Goal: Use online tool/utility: Utilize a website feature to perform a specific function

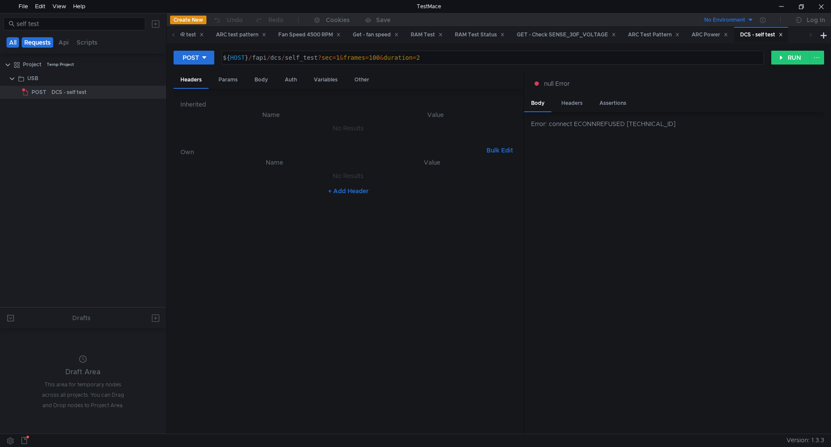
click at [36, 44] on button "Requests" at bounding box center [38, 42] width 32 height 10
click at [11, 77] on clr-icon at bounding box center [12, 78] width 7 height 7
click at [61, 23] on input "self test" at bounding box center [78, 24] width 124 height 10
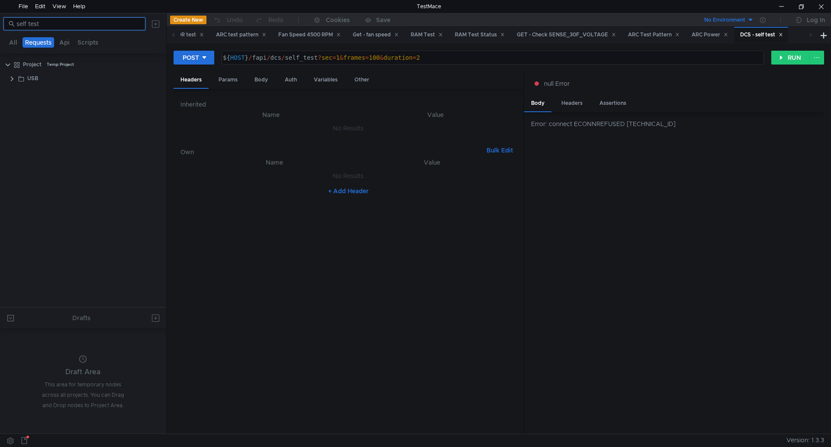
drag, startPoint x: 63, startPoint y: 24, endPoint x: 6, endPoint y: 26, distance: 56.7
click at [6, 26] on nz-input-group "self test" at bounding box center [74, 23] width 142 height 13
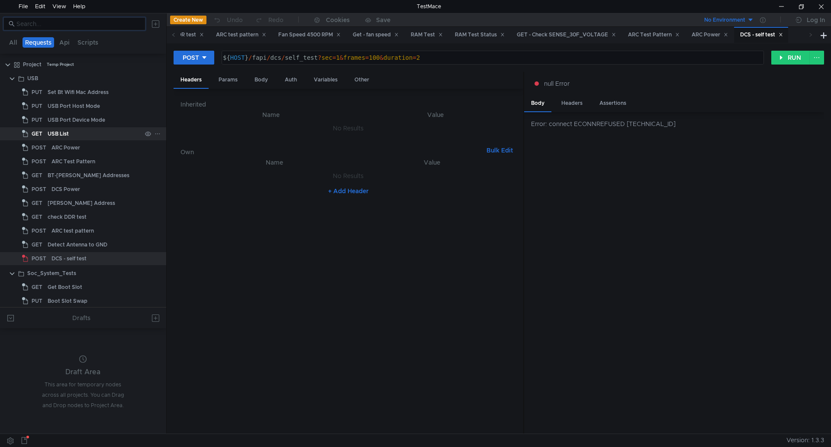
click at [73, 135] on div "USB List" at bounding box center [95, 133] width 94 height 13
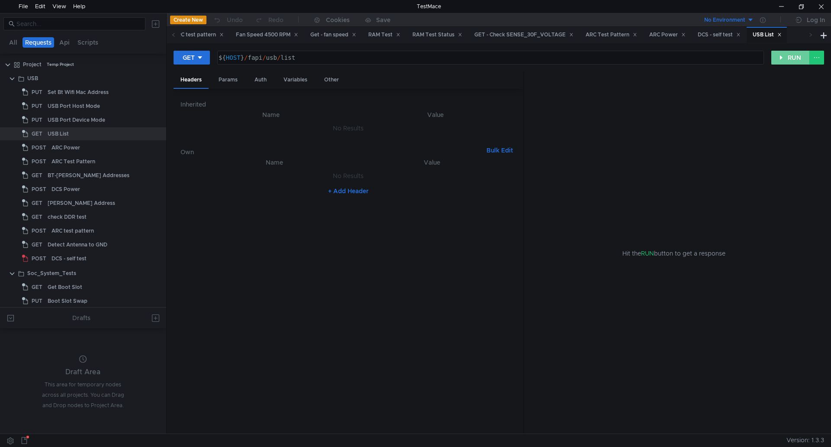
click at [783, 55] on button "RUN" at bounding box center [790, 58] width 39 height 14
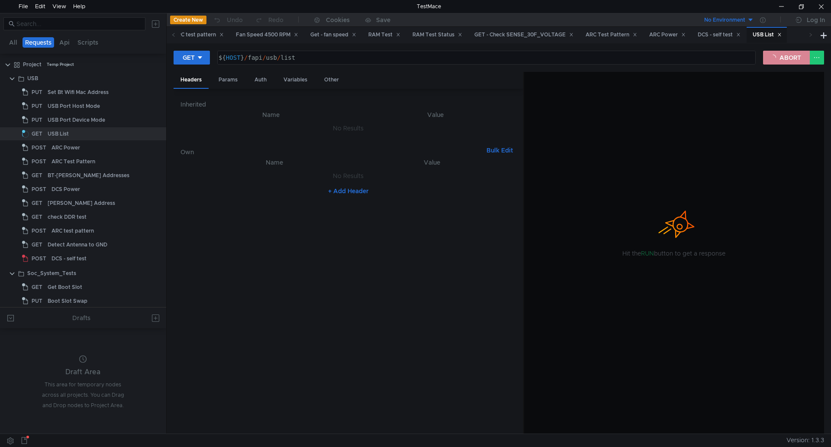
click at [784, 59] on button "ABORT" at bounding box center [786, 58] width 47 height 14
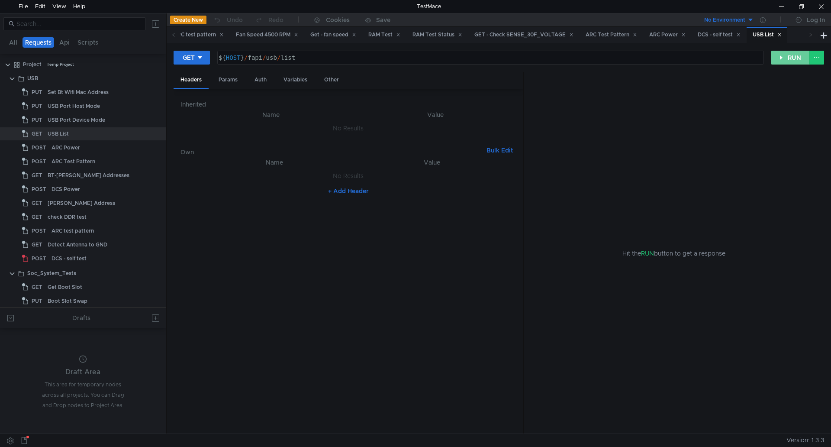
click at [784, 59] on button "RUN" at bounding box center [790, 58] width 39 height 14
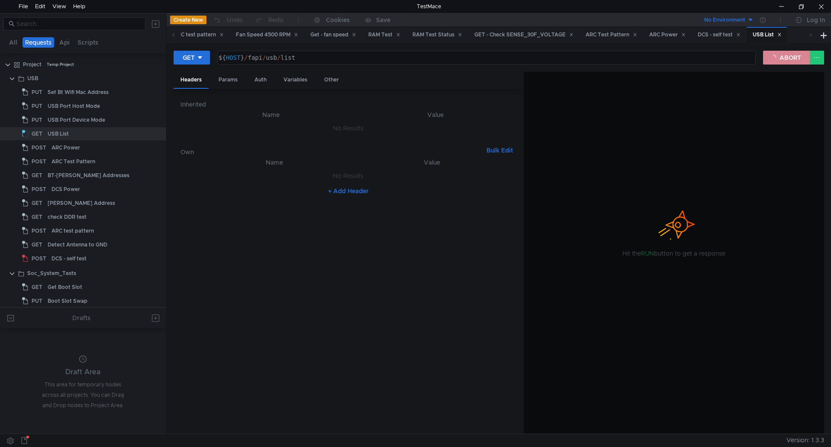
click at [784, 59] on button "ABORT" at bounding box center [786, 58] width 47 height 14
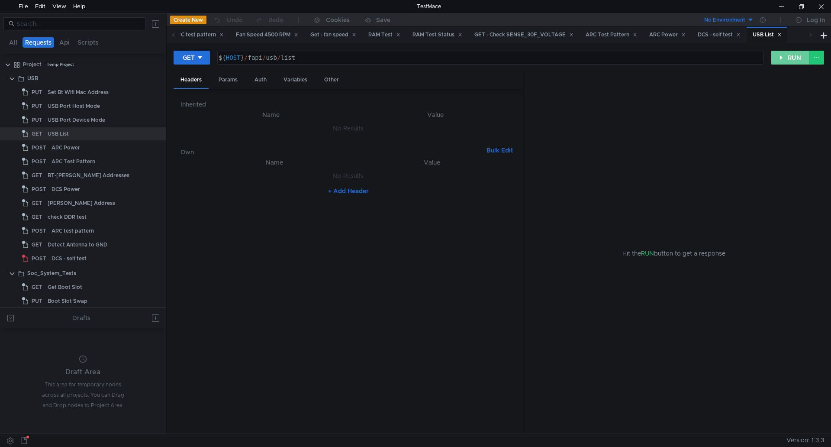
click at [784, 59] on button "RUN" at bounding box center [790, 58] width 39 height 14
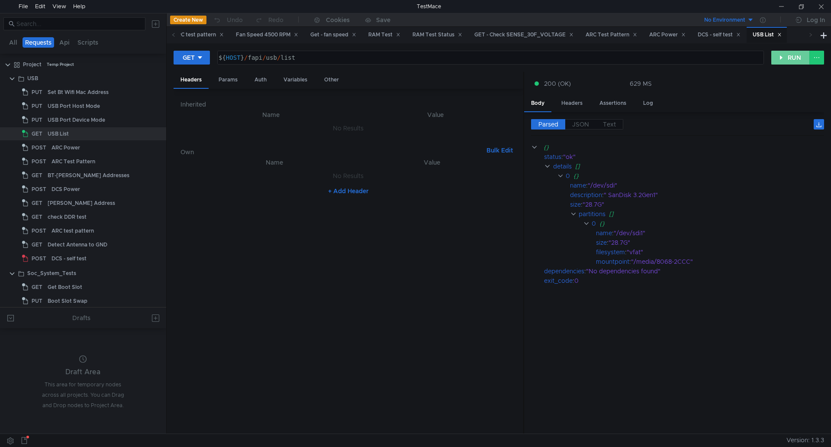
click at [783, 61] on button "RUN" at bounding box center [790, 58] width 39 height 14
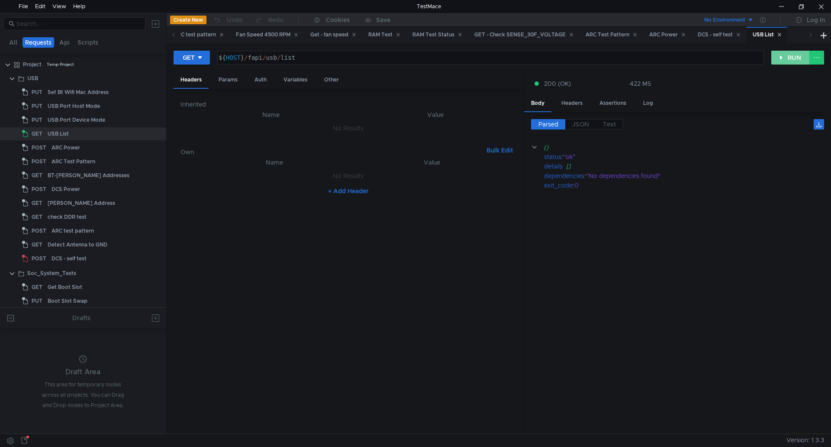
click at [783, 61] on button "RUN" at bounding box center [790, 58] width 39 height 14
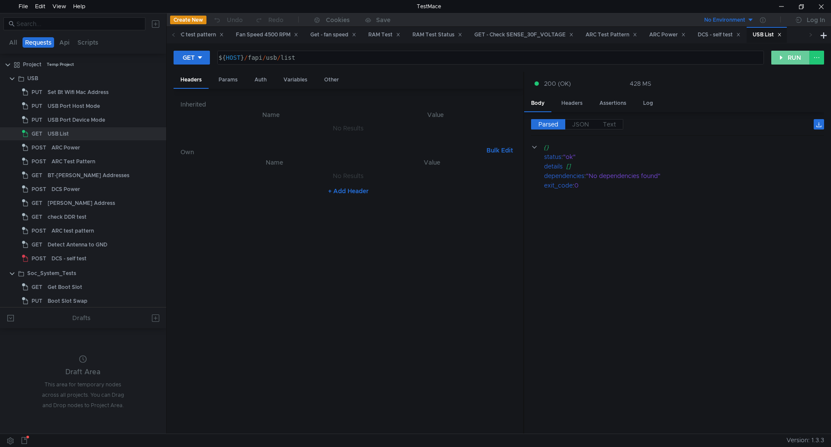
click at [783, 61] on button "RUN" at bounding box center [790, 58] width 39 height 14
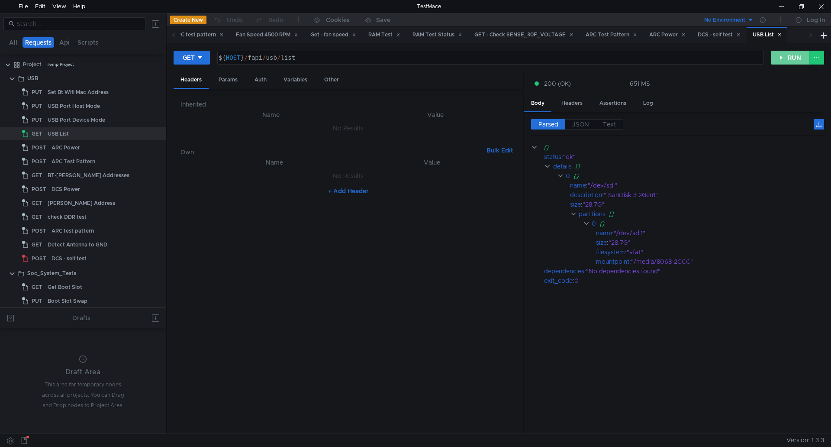
click at [783, 61] on button "RUN" at bounding box center [790, 58] width 39 height 14
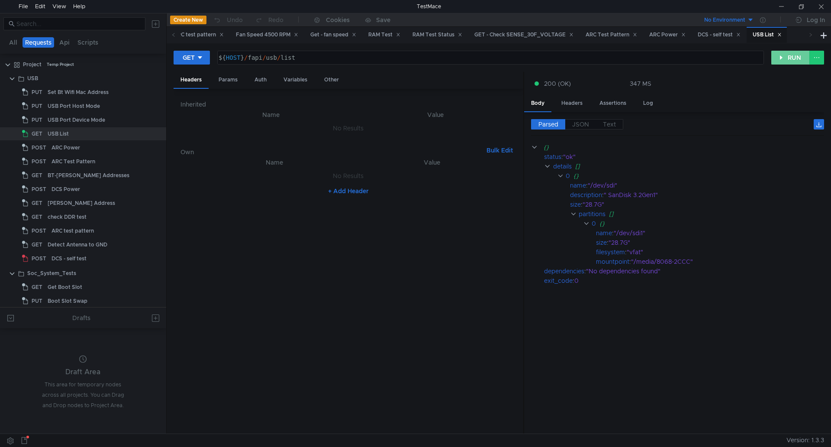
click at [792, 59] on button "RUN" at bounding box center [790, 58] width 39 height 14
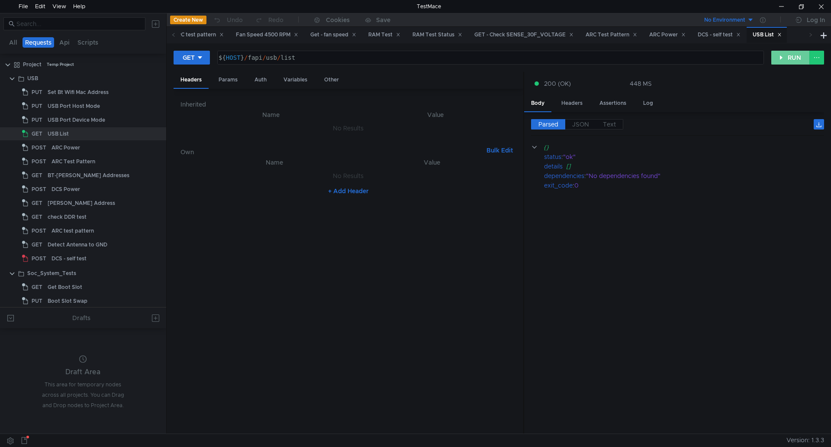
click at [792, 59] on button "RUN" at bounding box center [790, 58] width 39 height 14
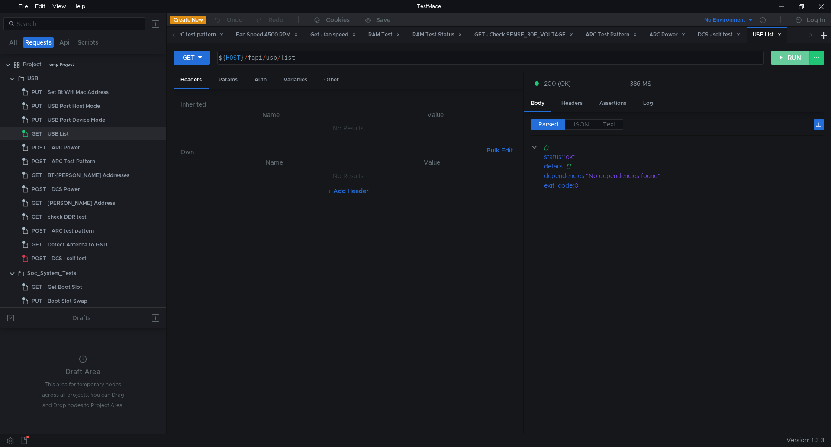
click at [802, 55] on button "RUN" at bounding box center [790, 58] width 39 height 14
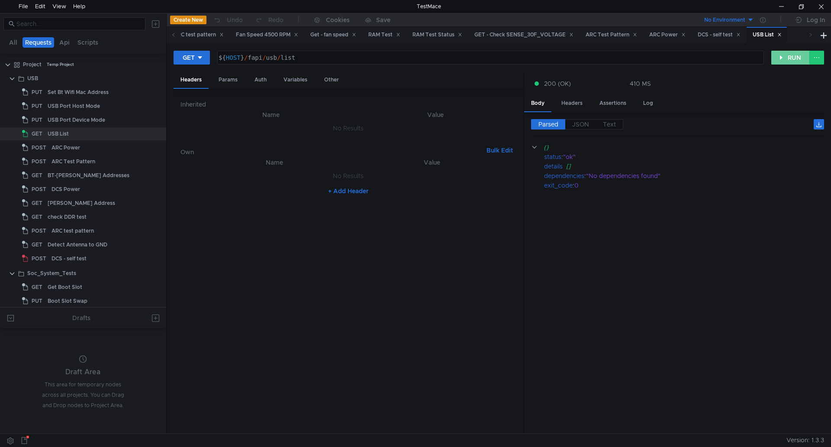
click at [802, 55] on button "RUN" at bounding box center [790, 58] width 39 height 14
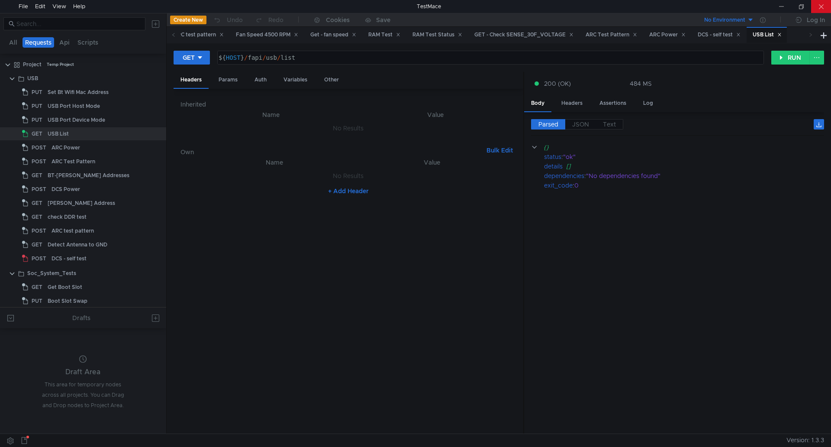
click at [813, 3] on div at bounding box center [821, 6] width 20 height 13
